Goal: Transaction & Acquisition: Purchase product/service

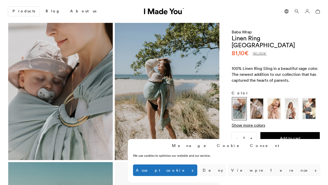
scroll to position [0, 314]
click at [197, 170] on button "Accept cookies" at bounding box center [165, 170] width 64 height 12
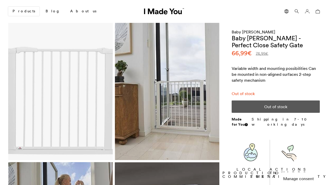
click at [298, 183] on button "Manage consent" at bounding box center [298, 178] width 38 height 13
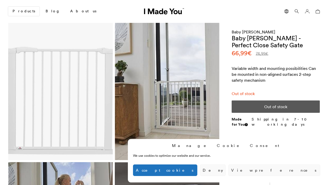
click at [197, 170] on button "Accept cookies" at bounding box center [165, 170] width 64 height 12
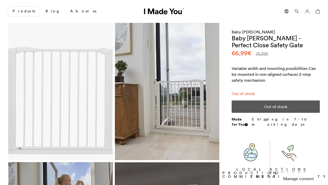
click at [298, 183] on button "Manage consent" at bounding box center [298, 178] width 38 height 13
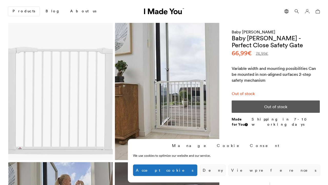
click at [197, 170] on button "Accept cookies" at bounding box center [165, 170] width 64 height 12
